Goal: Find specific fact

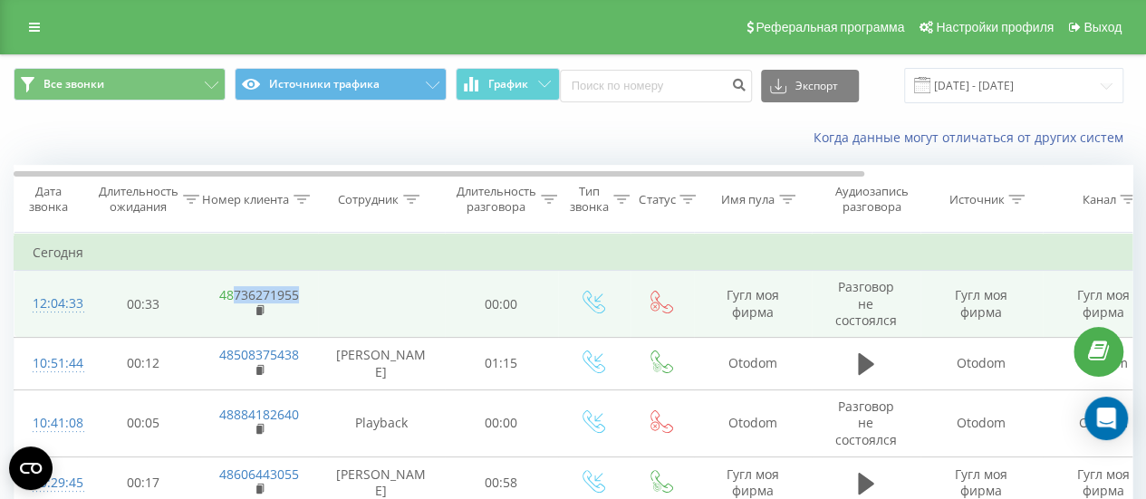
drag, startPoint x: 313, startPoint y: 292, endPoint x: 236, endPoint y: 285, distance: 77.3
click at [236, 285] on td "48736271955" at bounding box center [259, 304] width 118 height 67
copy link "736271955"
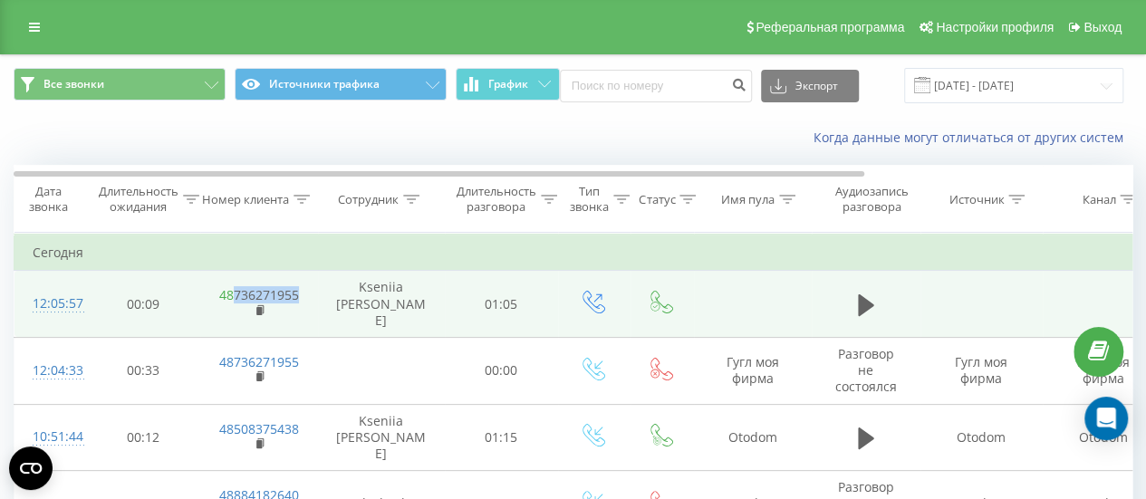
drag, startPoint x: 307, startPoint y: 290, endPoint x: 234, endPoint y: 287, distance: 73.4
click at [234, 287] on td "48736271955" at bounding box center [259, 304] width 118 height 67
copy link "736271955"
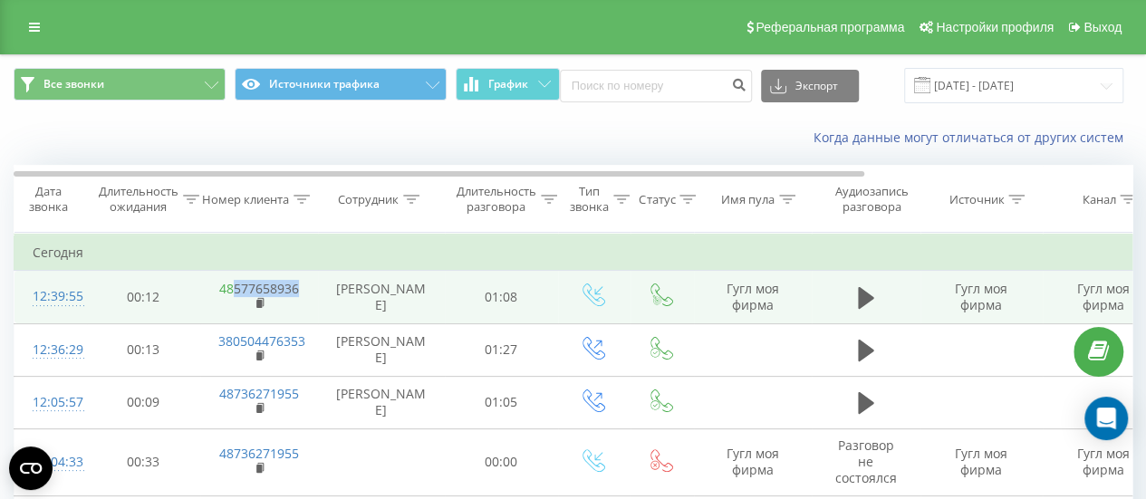
drag, startPoint x: 312, startPoint y: 285, endPoint x: 230, endPoint y: 283, distance: 81.6
click at [230, 283] on td "48577658936" at bounding box center [259, 297] width 118 height 53
copy link "577658936"
